Goal: Task Accomplishment & Management: Use online tool/utility

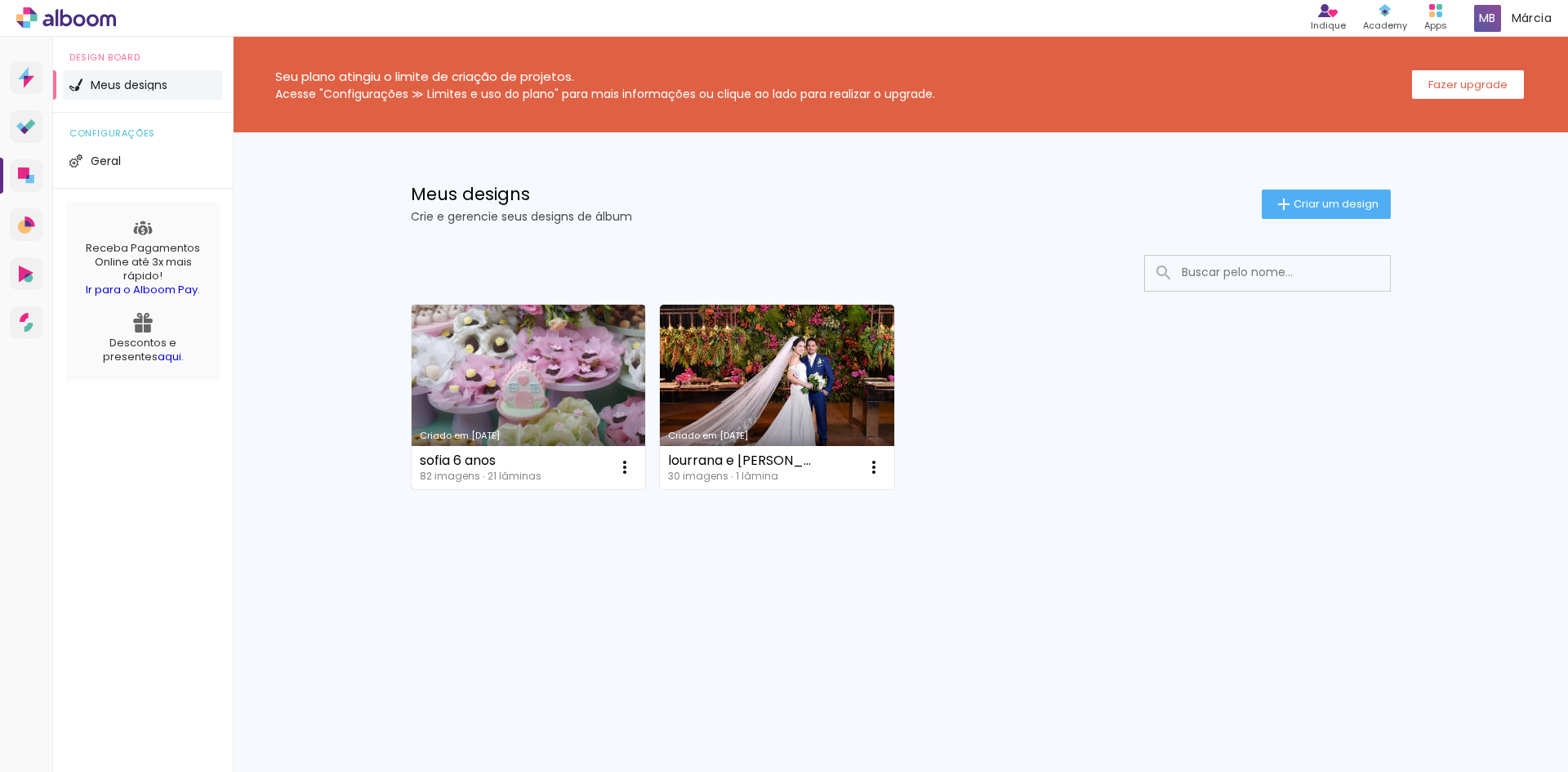
click at [501, 378] on link "Criado em [DATE]" at bounding box center [528, 396] width 235 height 184
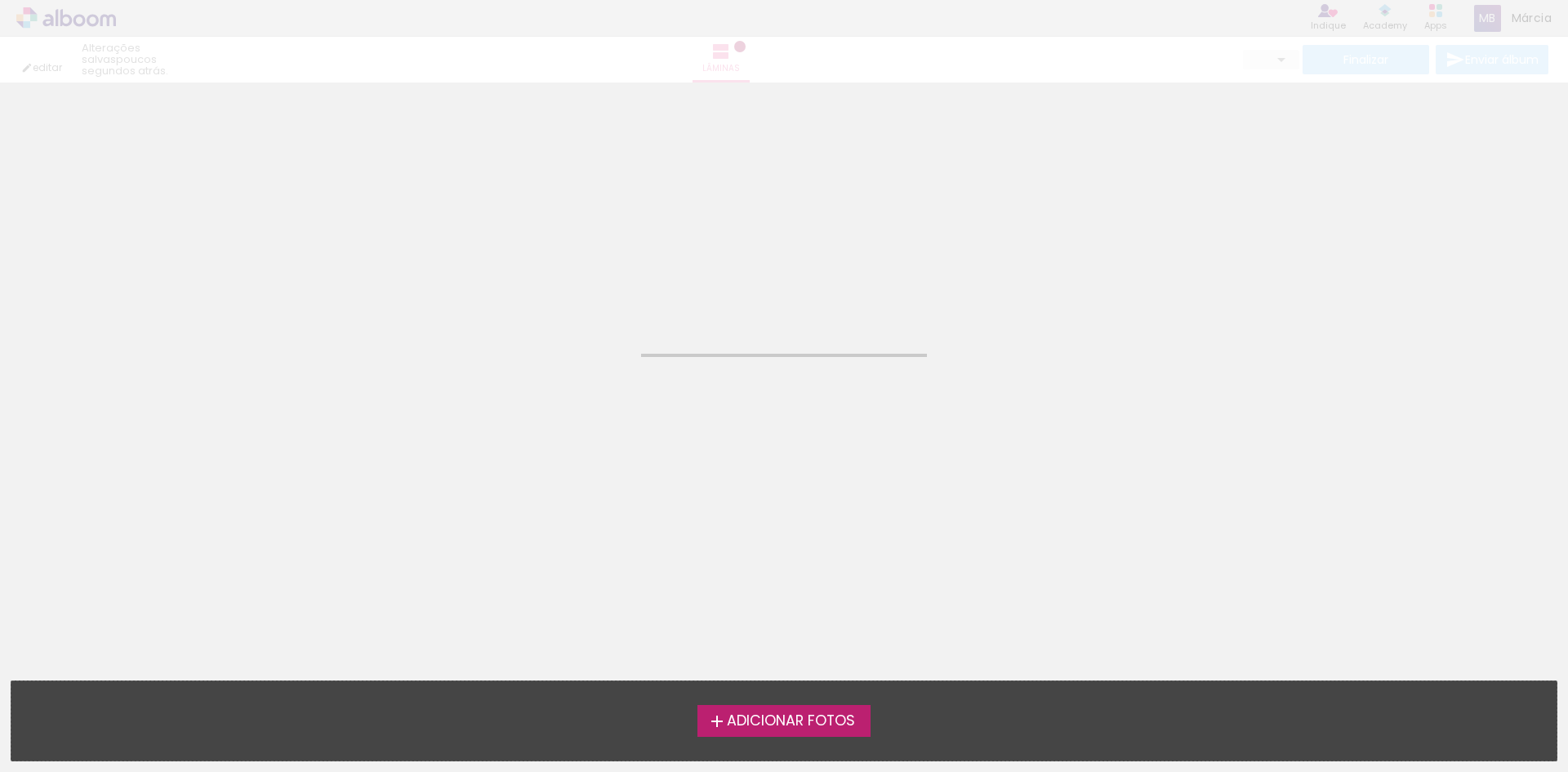
click at [501, 378] on neon-animated-pages "Confirmar Cancelar" at bounding box center [784, 427] width 1568 height 689
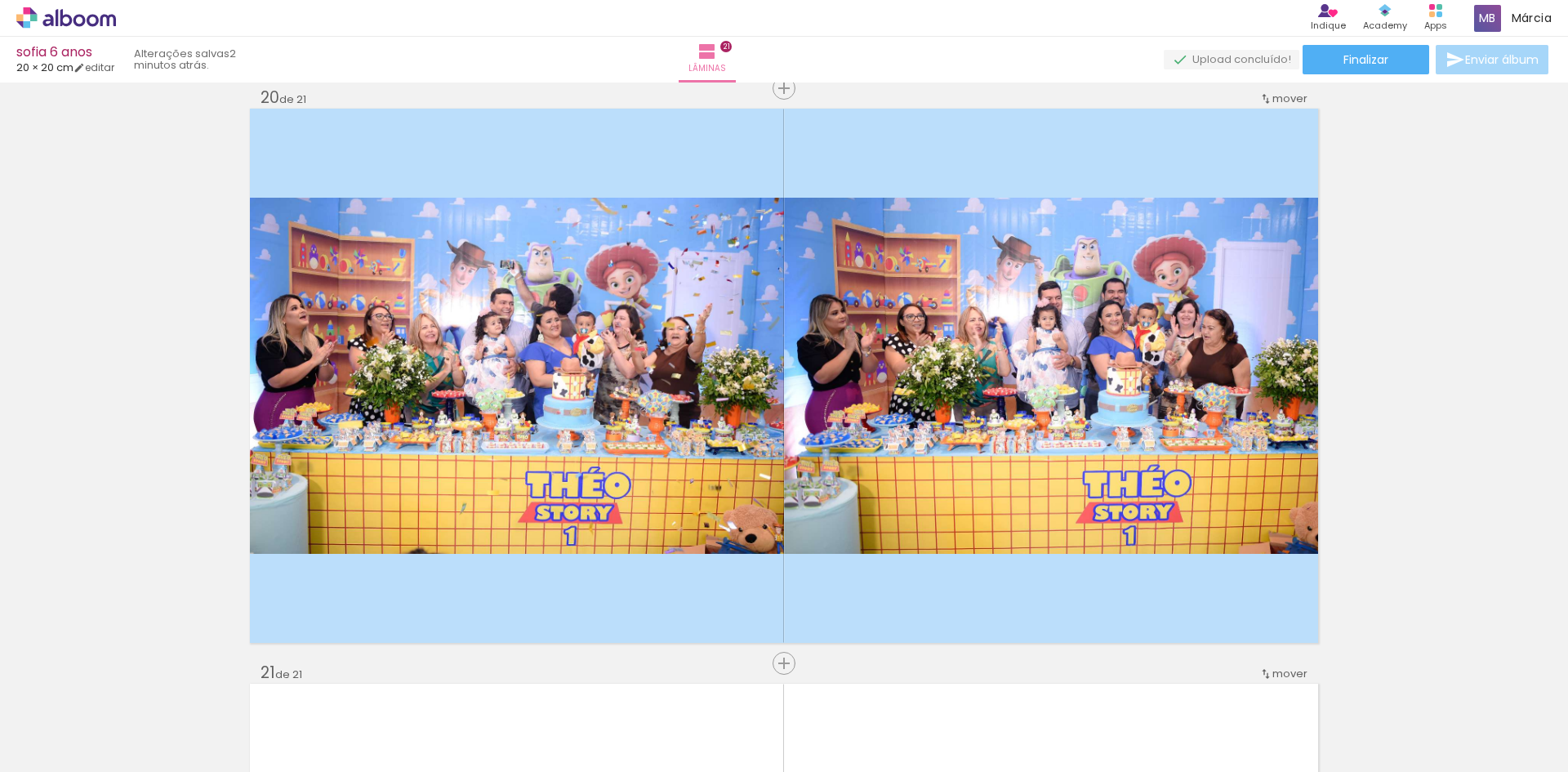
scroll to position [0, 6073]
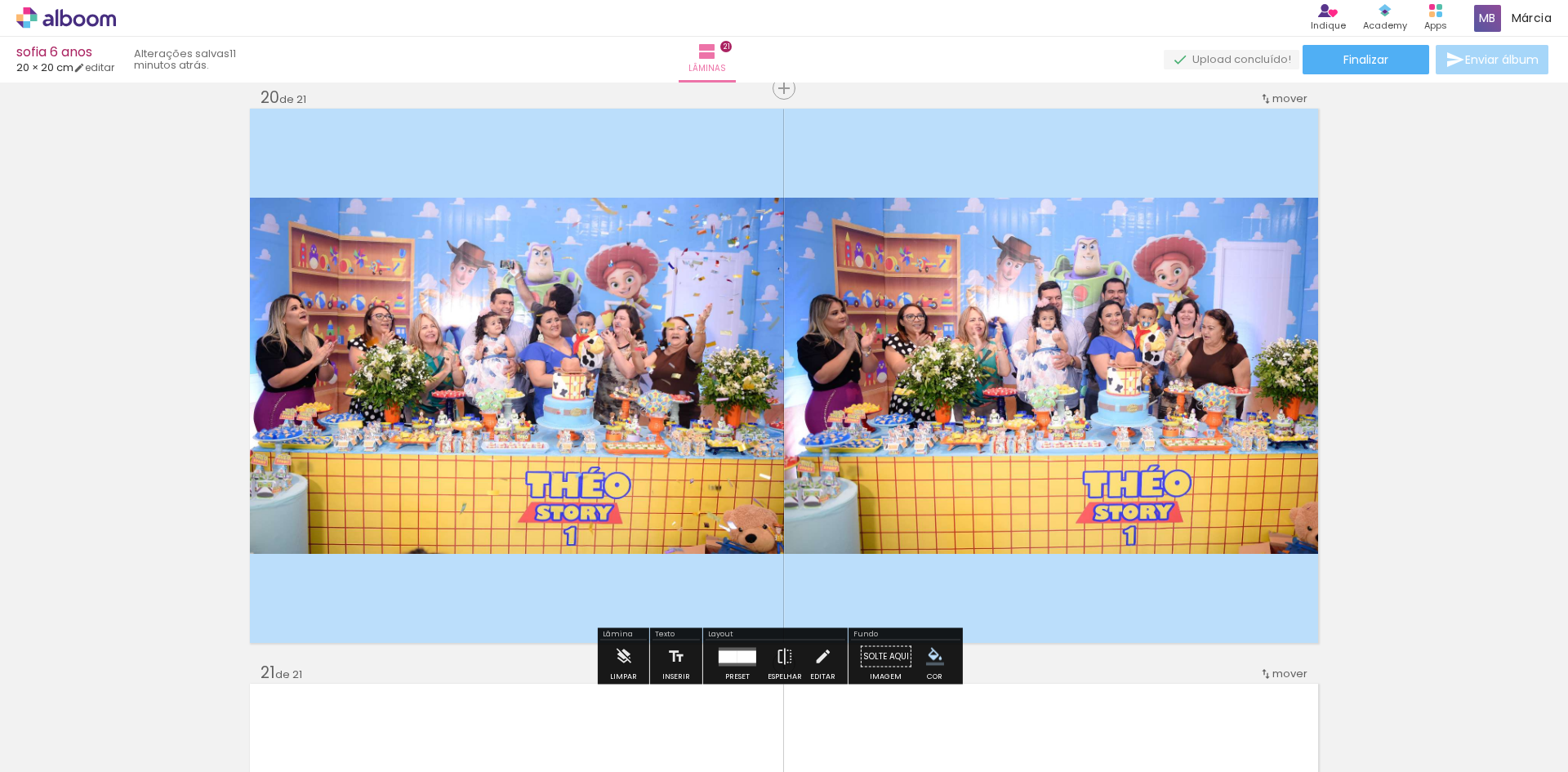
scroll to position [0, 6073]
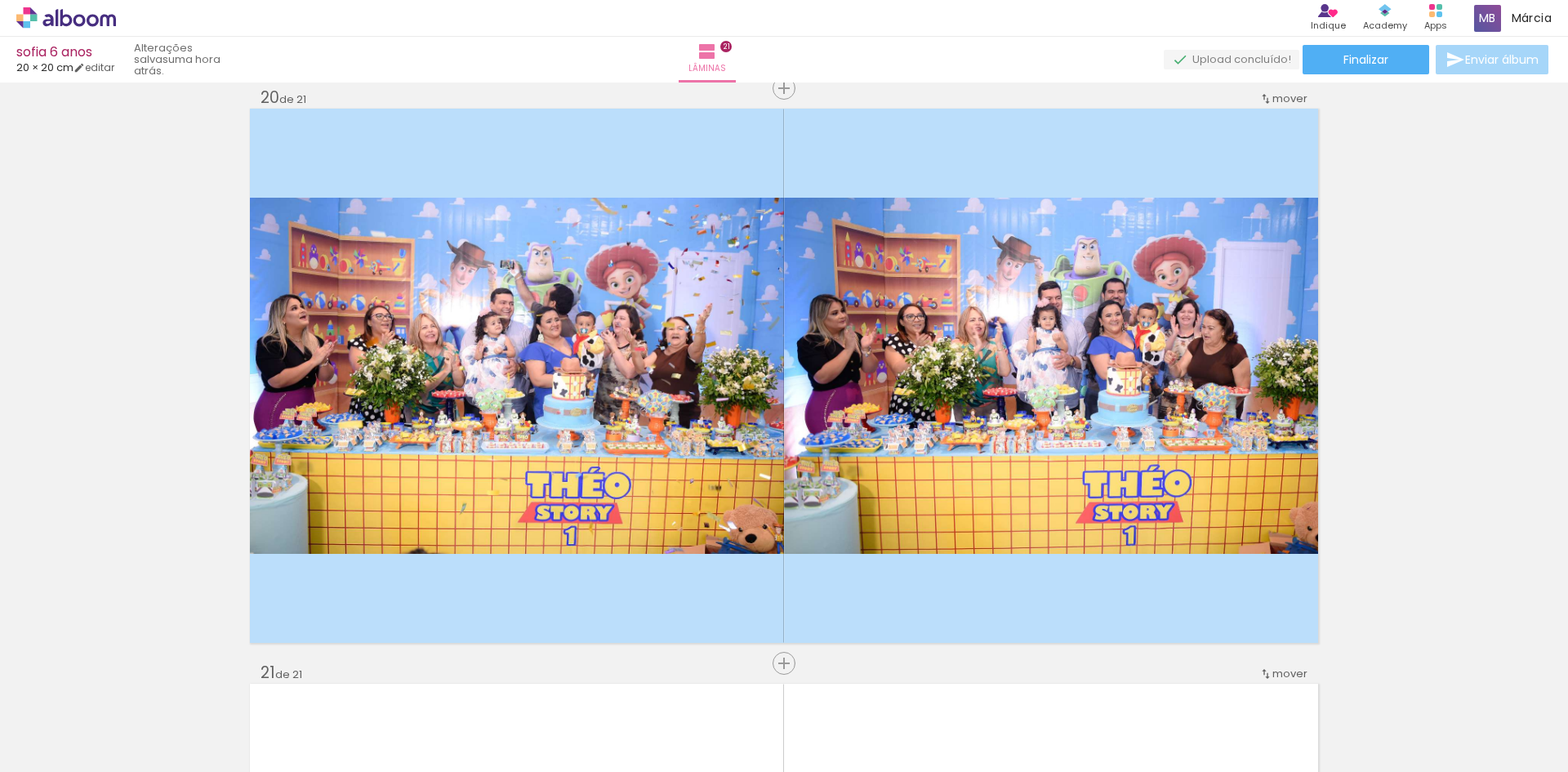
scroll to position [0, 6073]
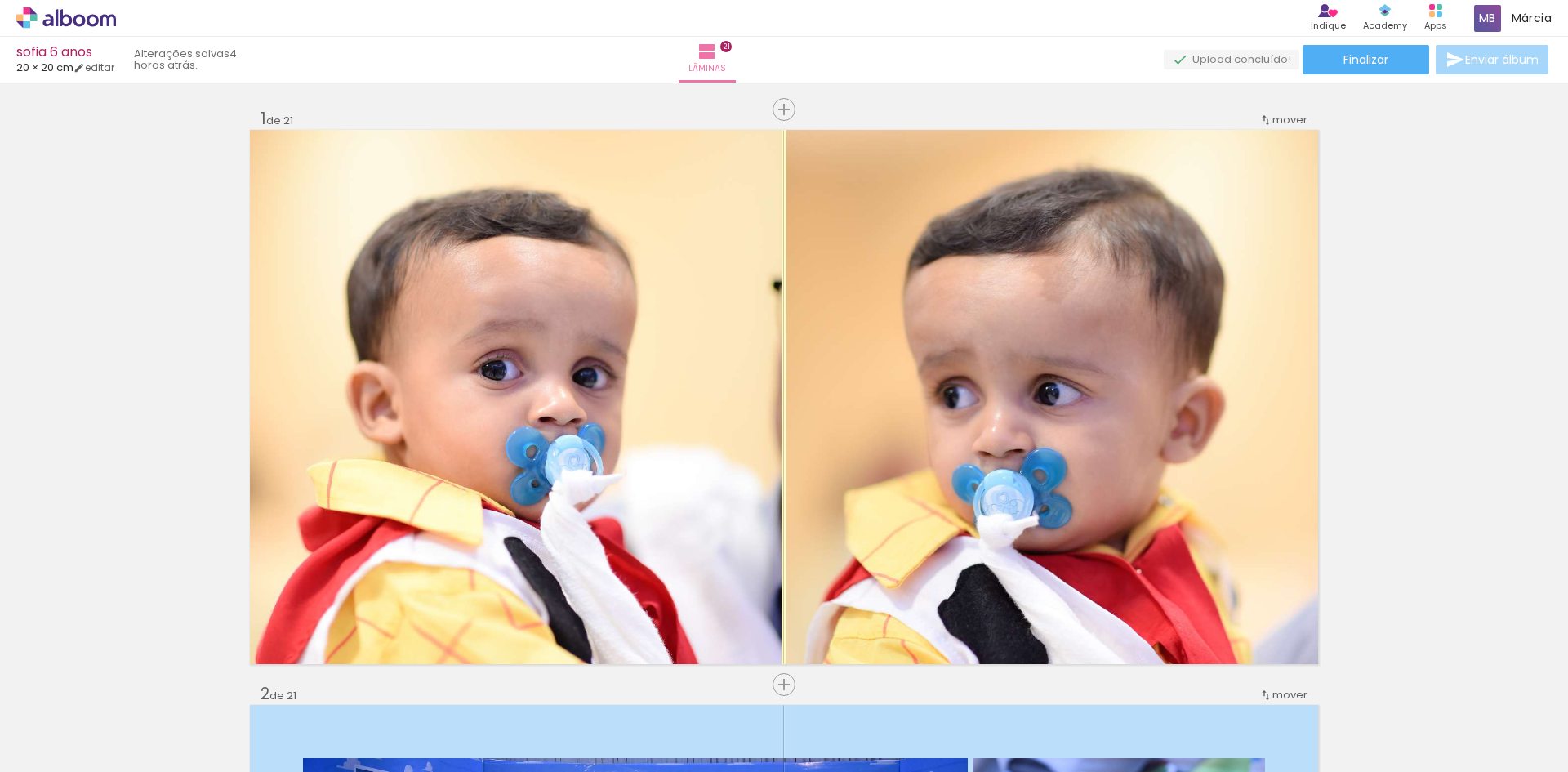
scroll to position [0, 6073]
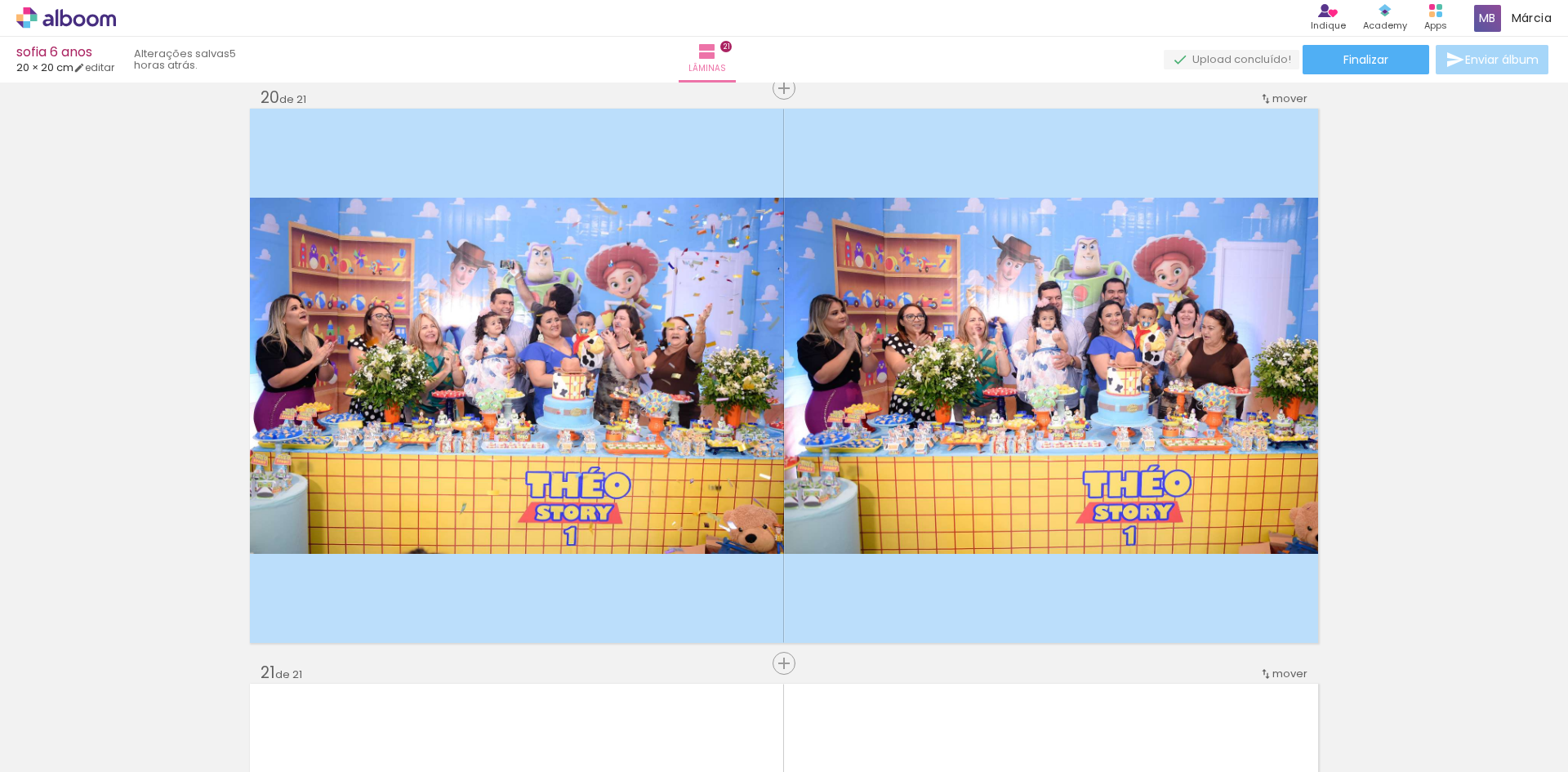
scroll to position [0, 6073]
